Goal: Check status

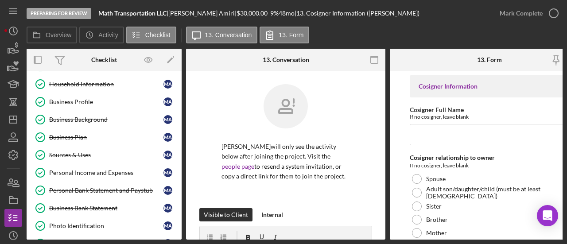
scroll to position [213, 0]
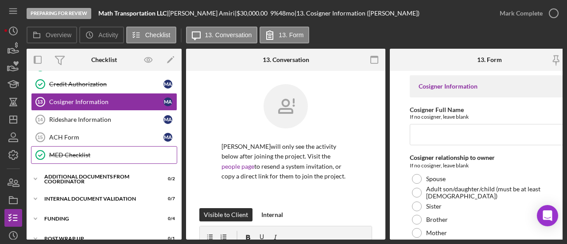
click at [97, 151] on div "MED Checklist" at bounding box center [113, 154] width 128 height 7
